Goal: Task Accomplishment & Management: Manage account settings

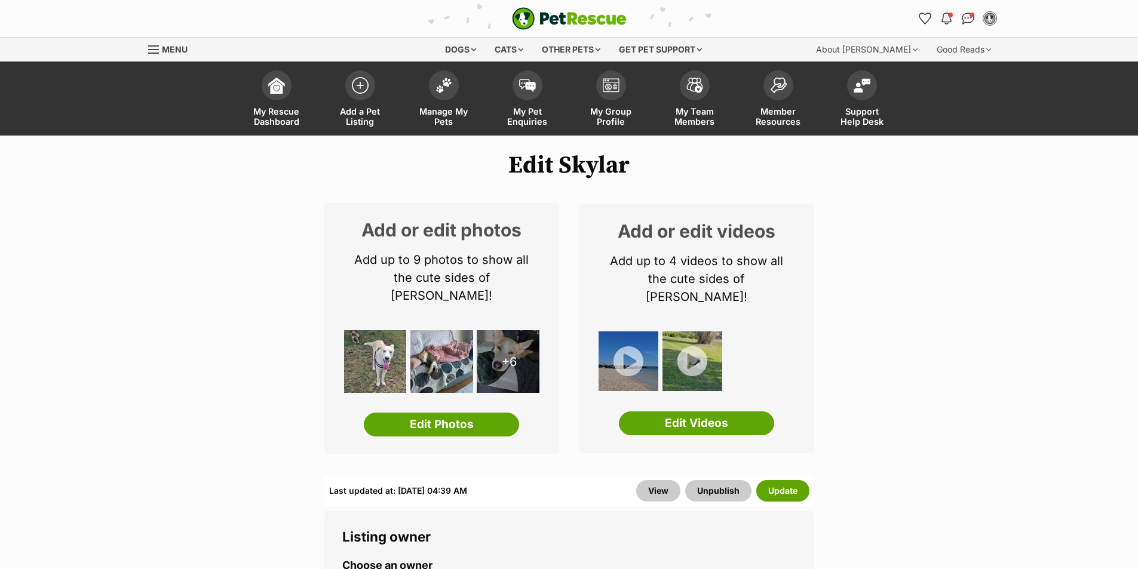
scroll to position [849, 0]
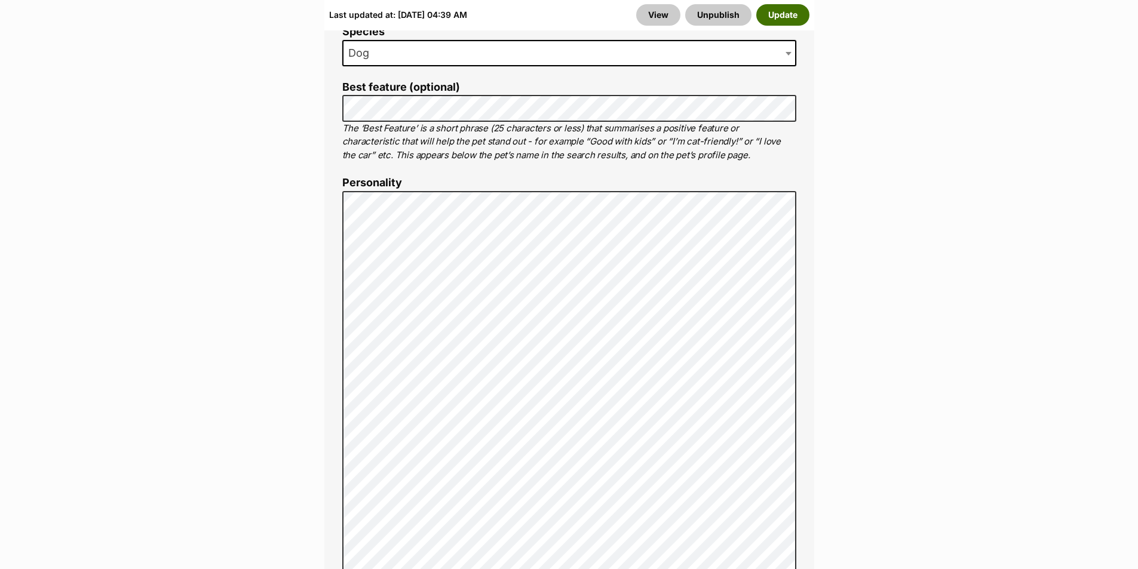
click at [771, 17] on button "Update" at bounding box center [782, 15] width 53 height 22
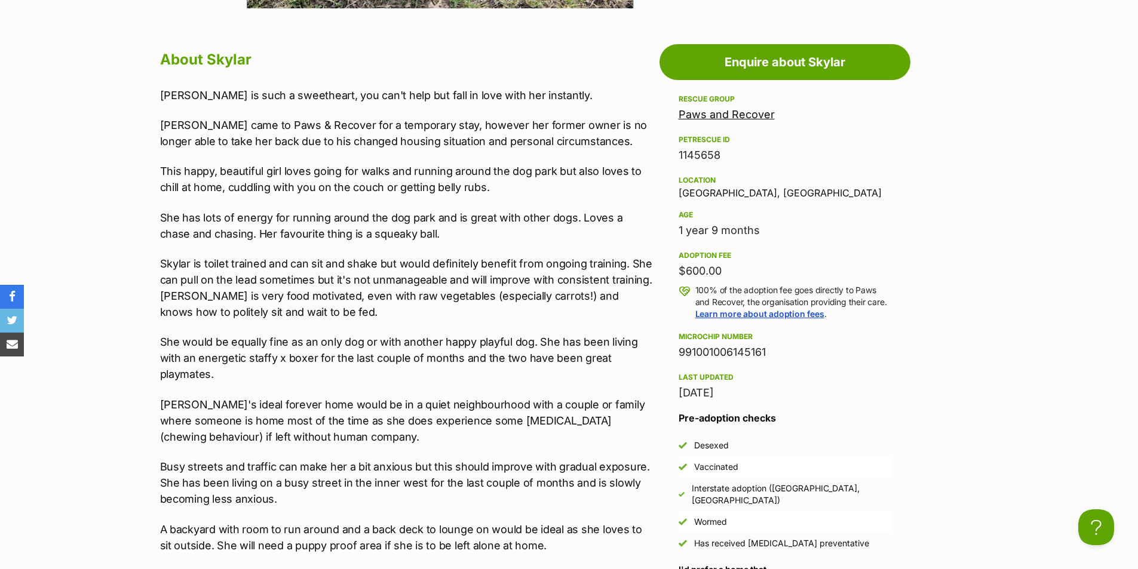
scroll to position [1015, 0]
